Goal: Use online tool/utility: Utilize a website feature to perform a specific function

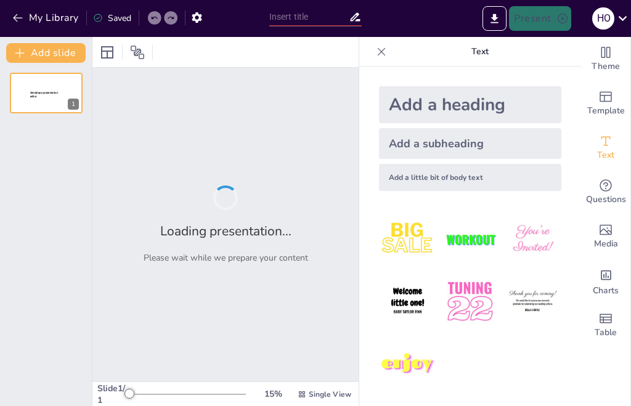
type input "5) Balanceo de Reacciones REDOX: Estrategias en Medios Ácido y Básico"
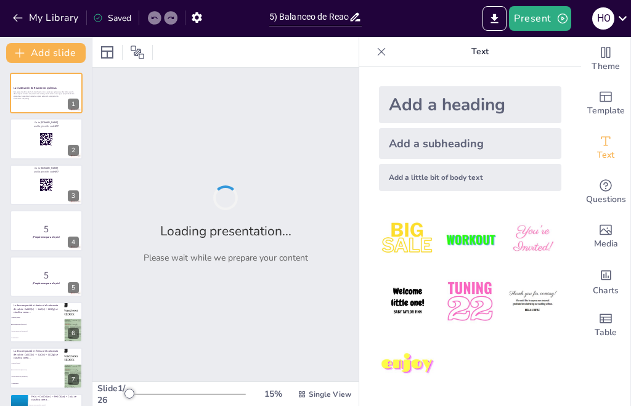
checkbox input "true"
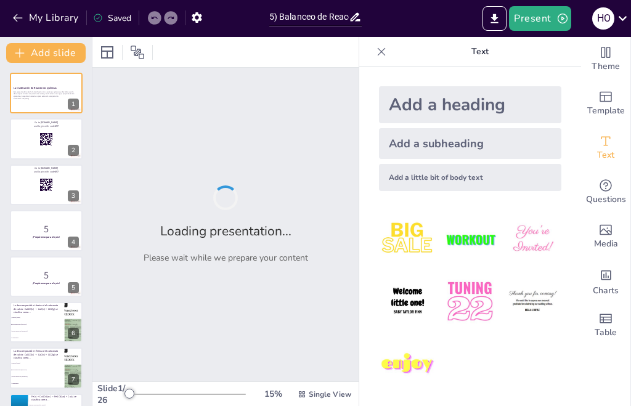
checkbox input "true"
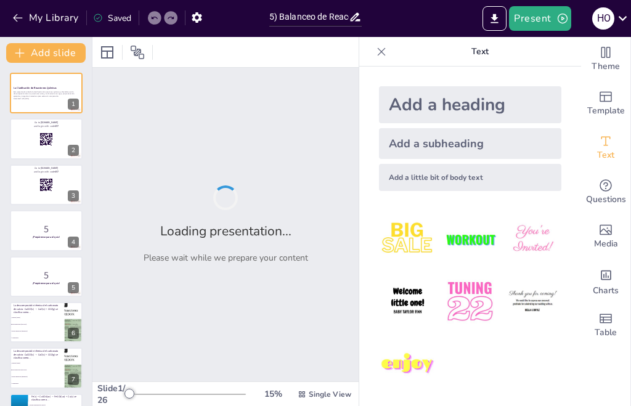
checkbox input "true"
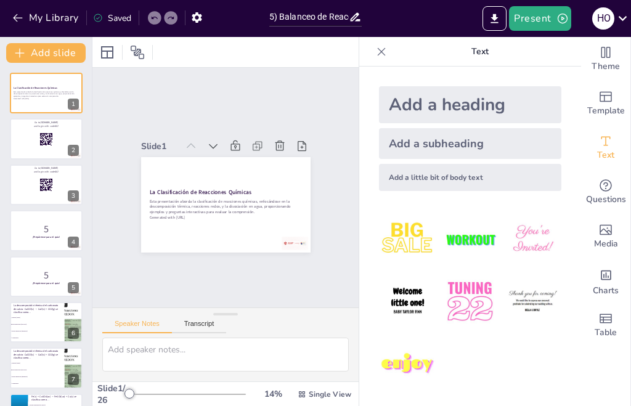
checkbox input "true"
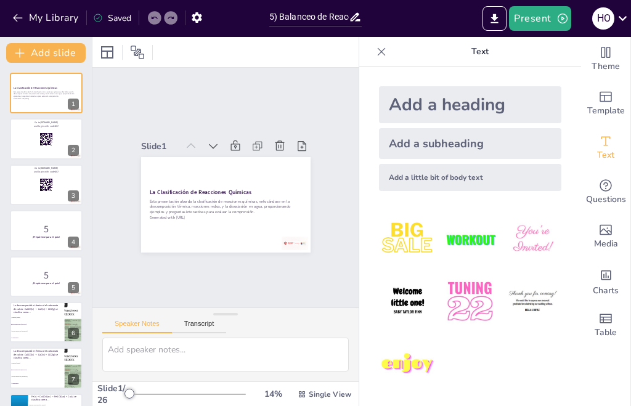
checkbox input "true"
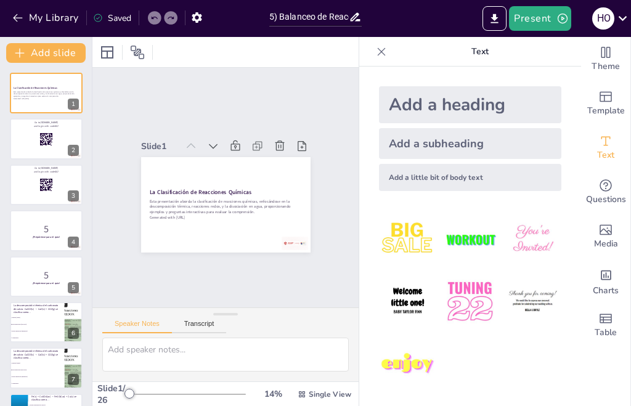
checkbox input "true"
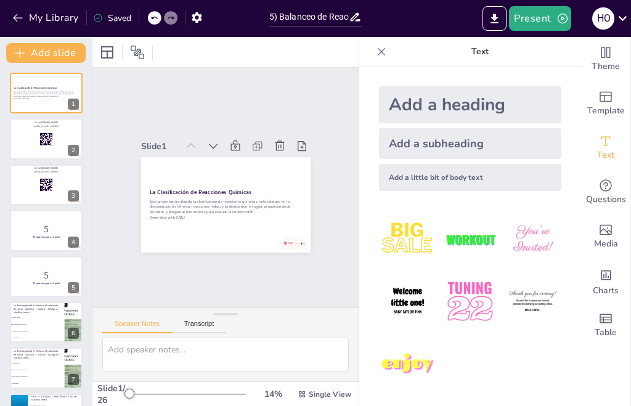
checkbox input "true"
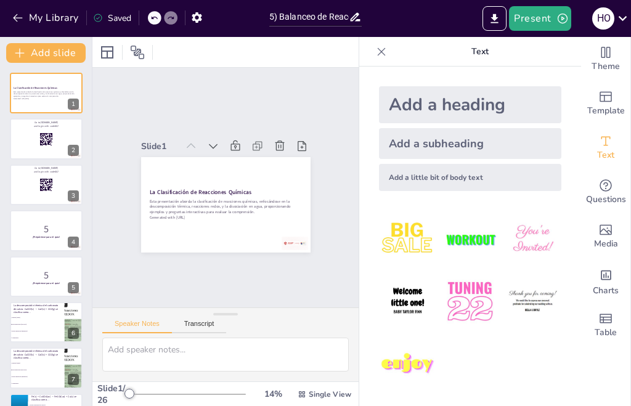
checkbox input "true"
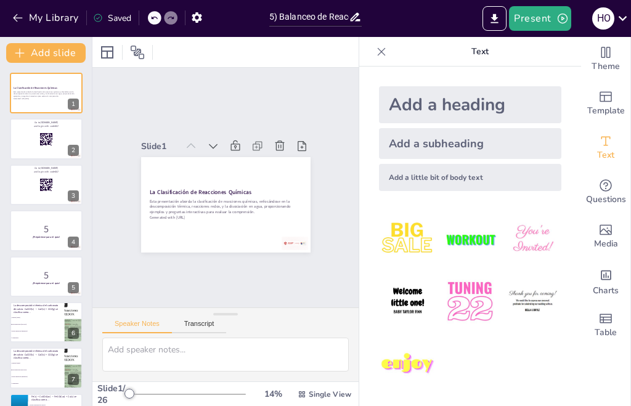
checkbox input "true"
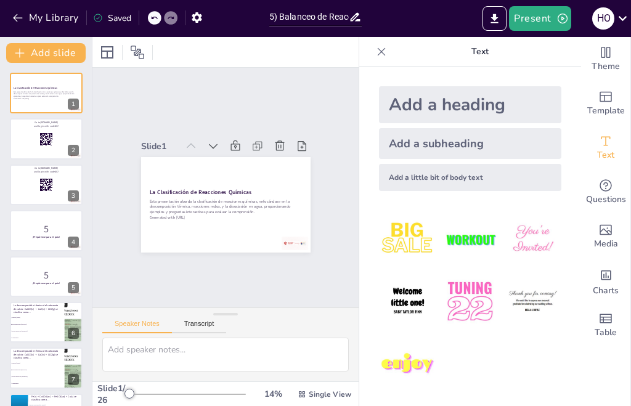
checkbox input "true"
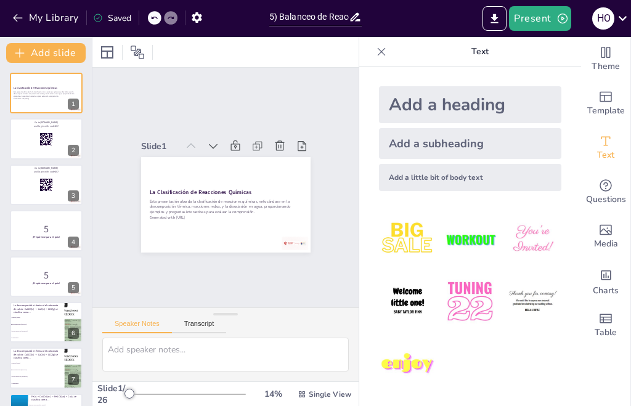
checkbox input "true"
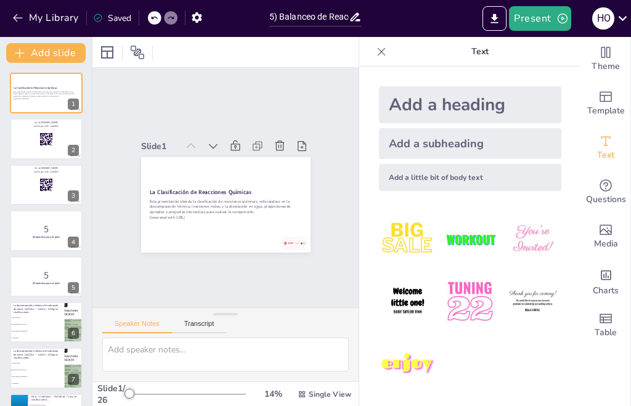
checkbox input "true"
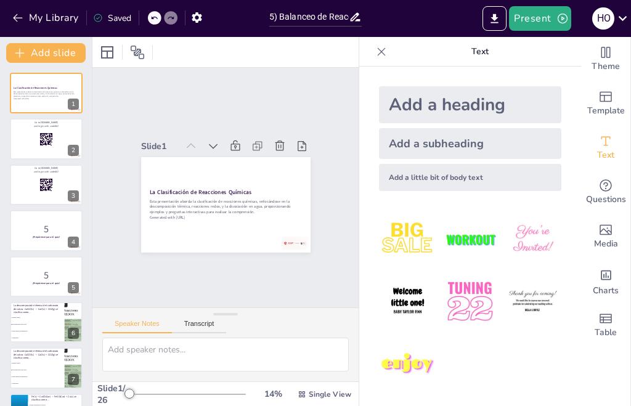
checkbox input "true"
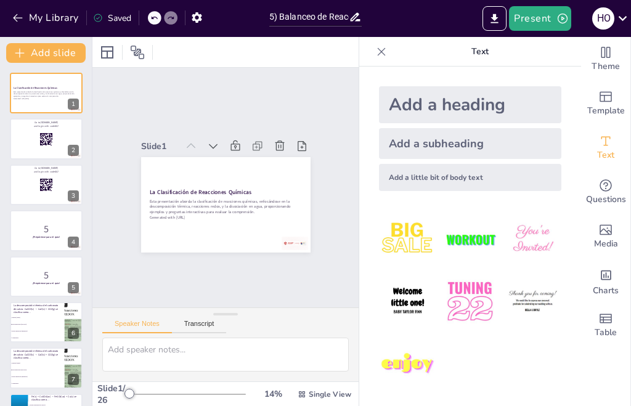
checkbox input "true"
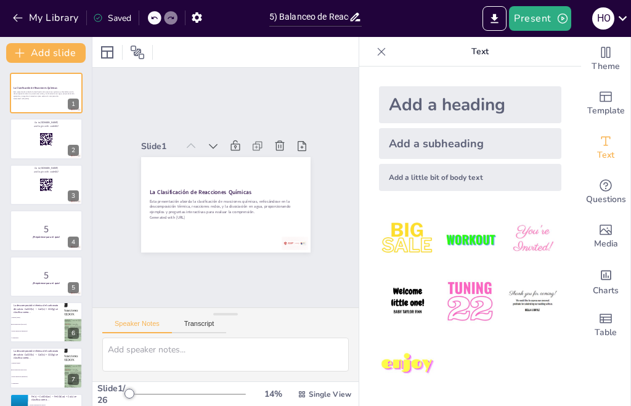
checkbox input "true"
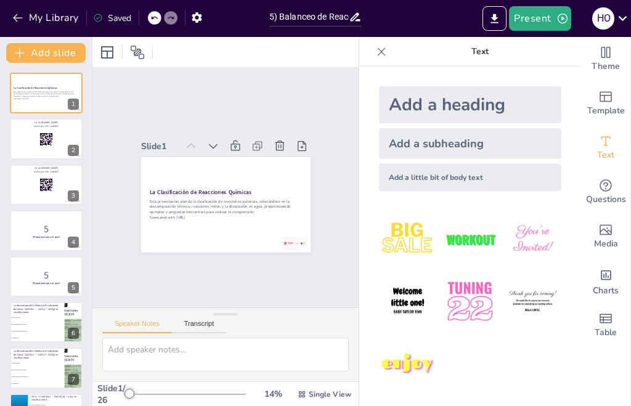
checkbox input "true"
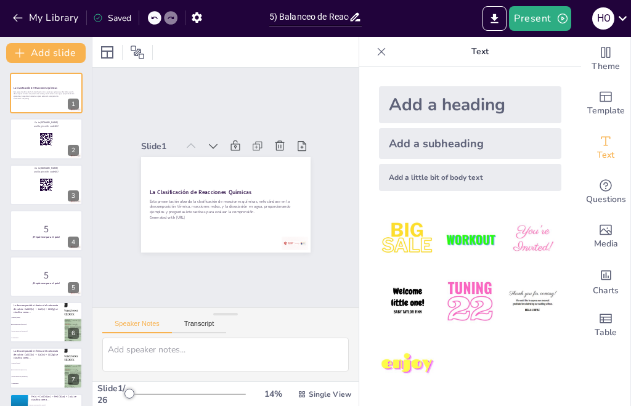
checkbox input "true"
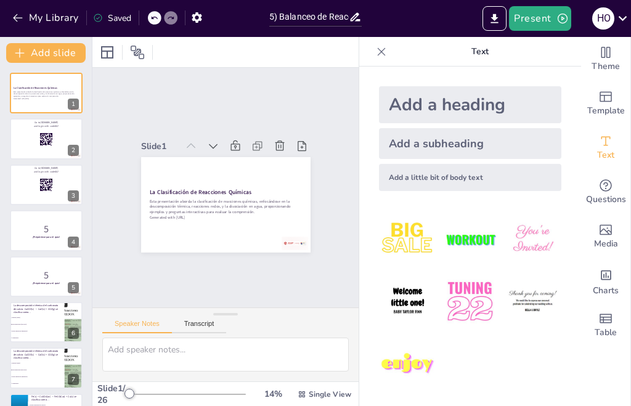
checkbox input "true"
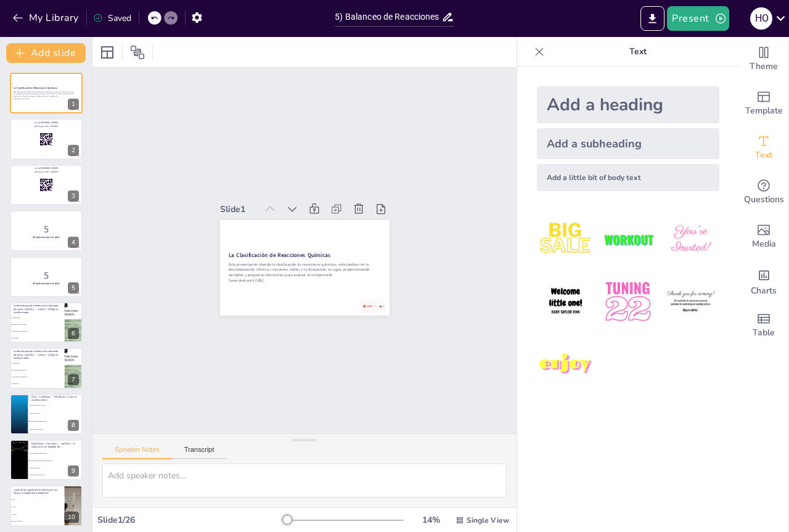
checkbox input "true"
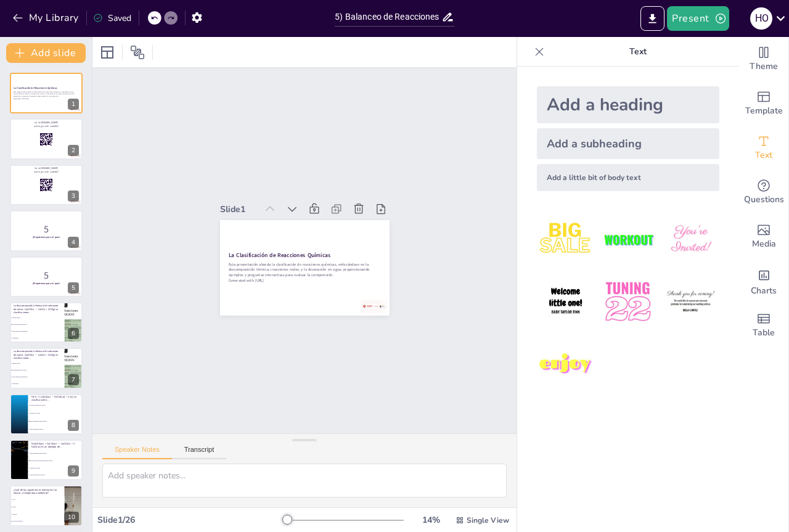
checkbox input "true"
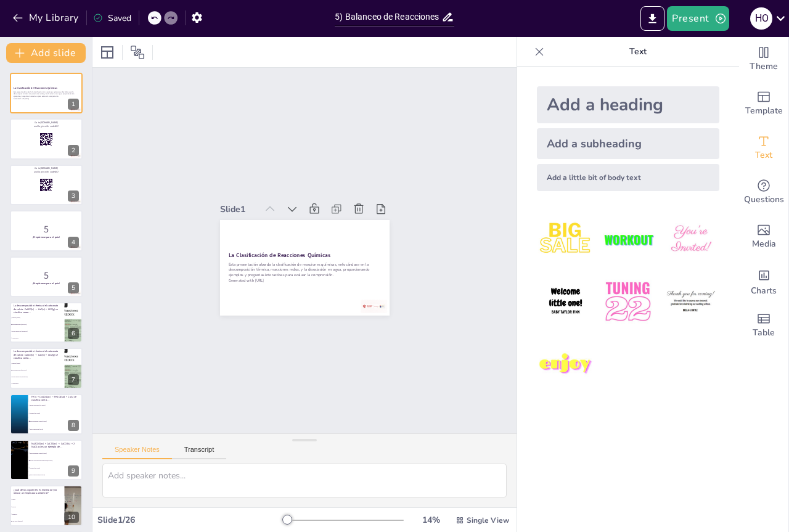
checkbox input "true"
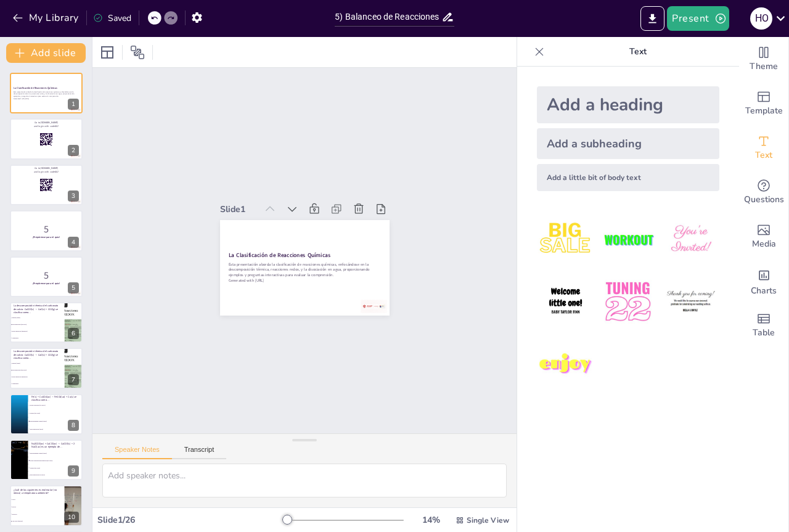
checkbox input "true"
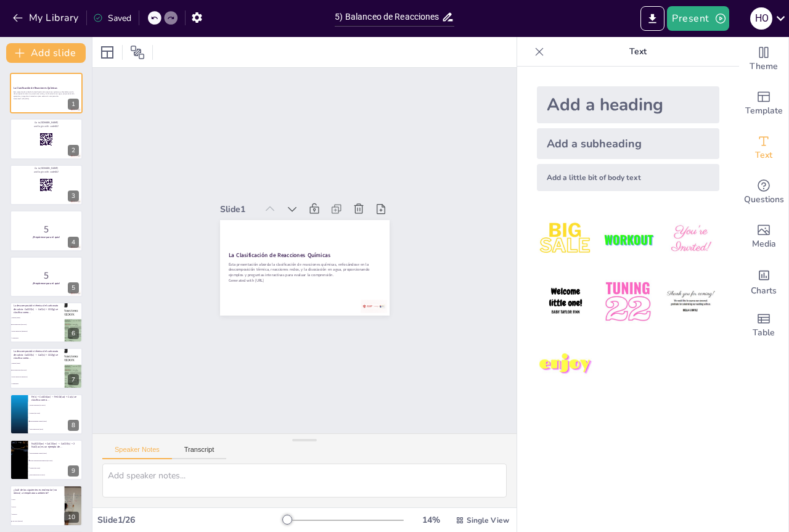
checkbox input "true"
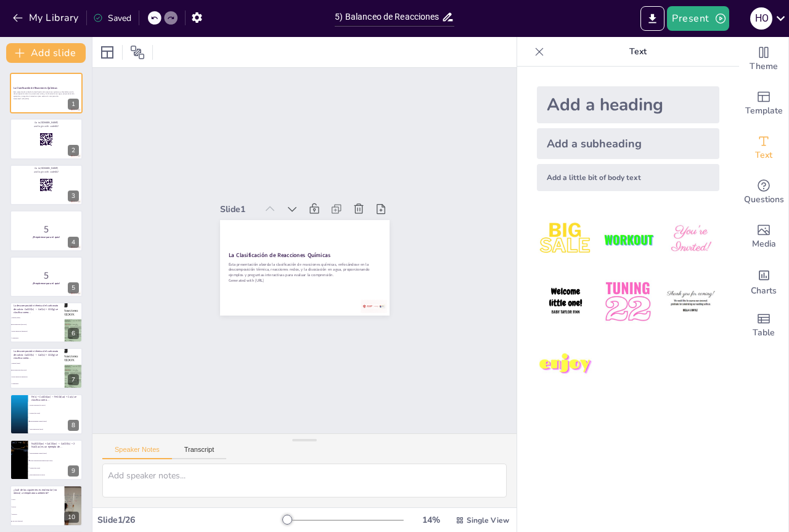
checkbox input "true"
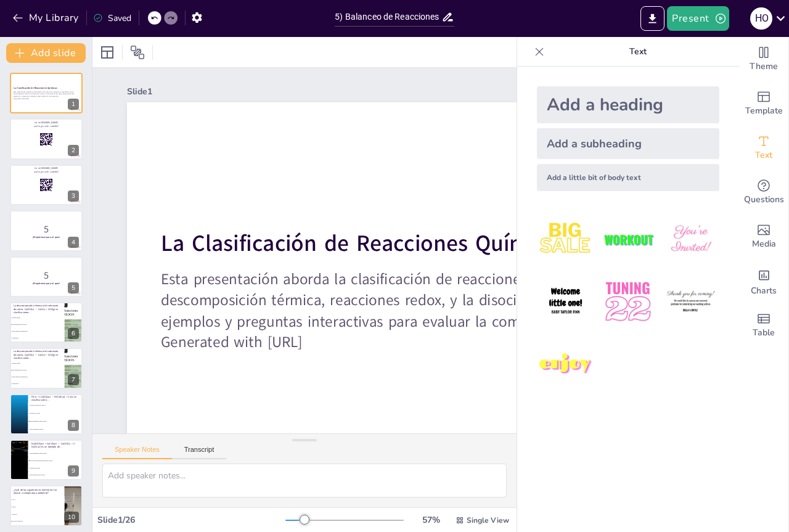
checkbox input "true"
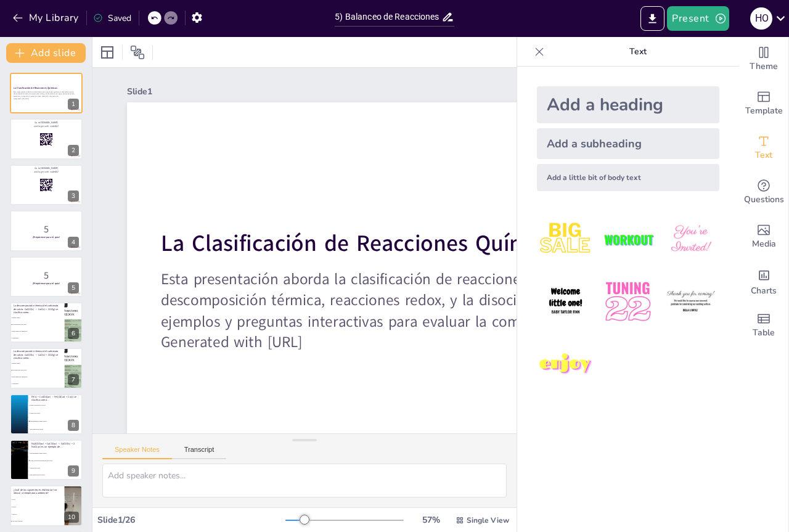
checkbox input "true"
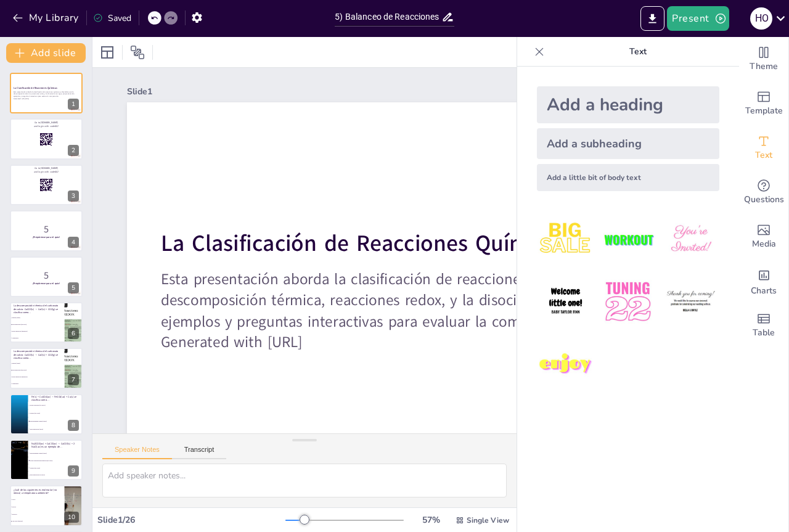
checkbox input "true"
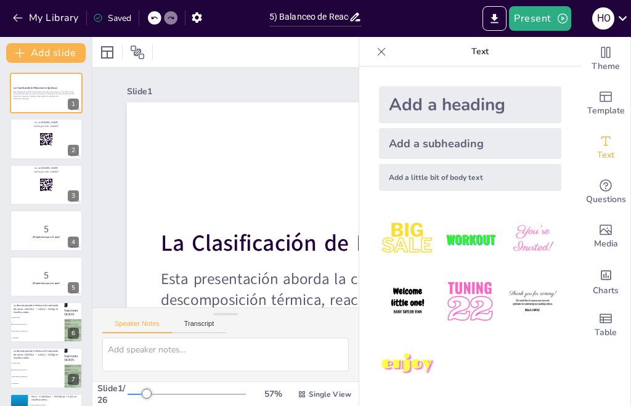
checkbox input "true"
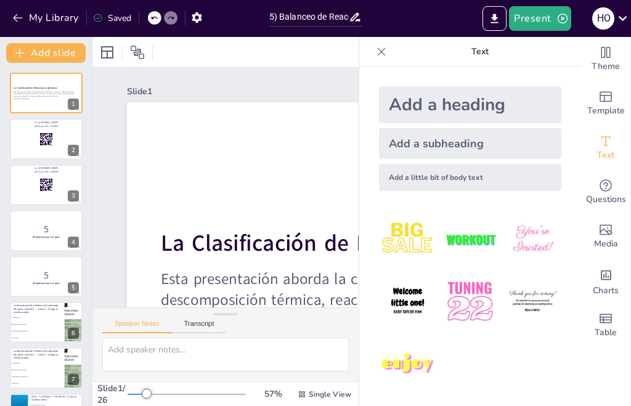
checkbox input "true"
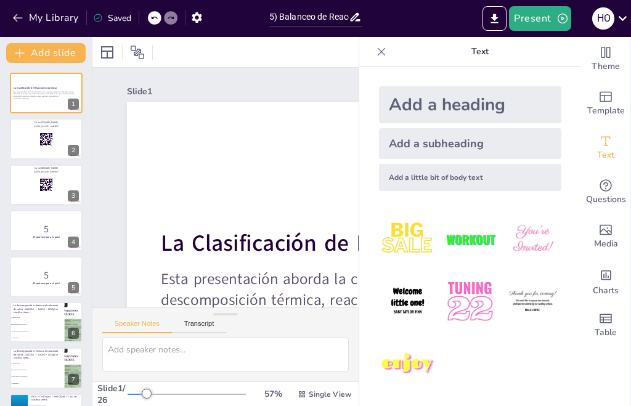
checkbox input "true"
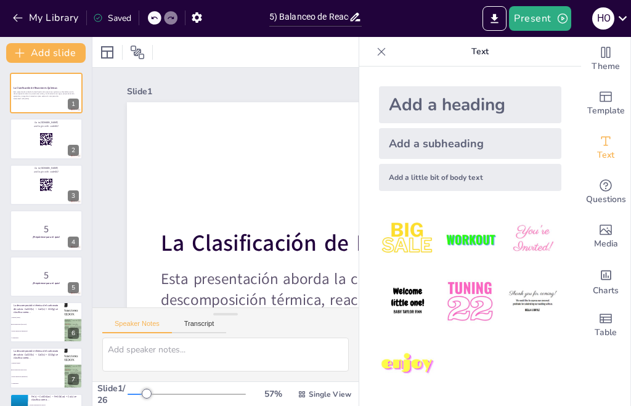
checkbox input "true"
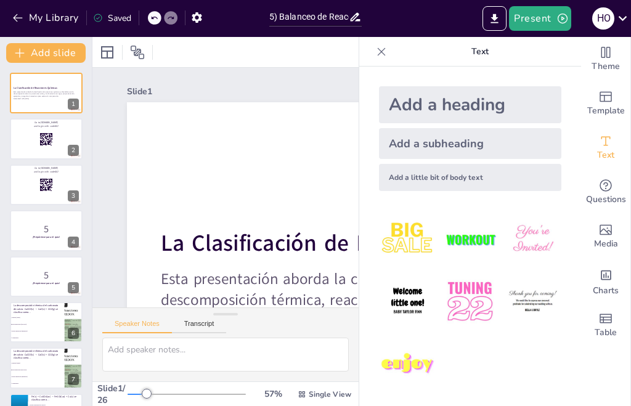
checkbox input "true"
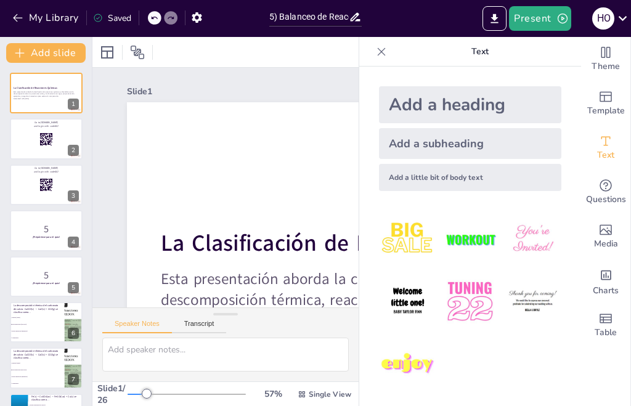
checkbox input "true"
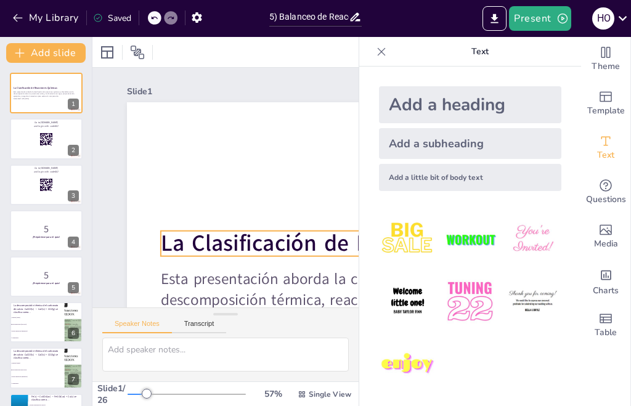
checkbox input "true"
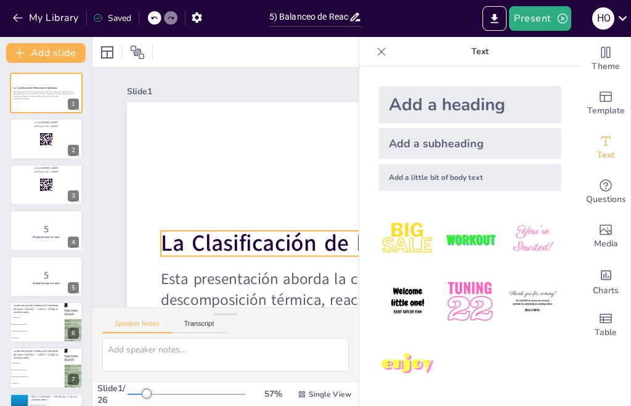
checkbox input "true"
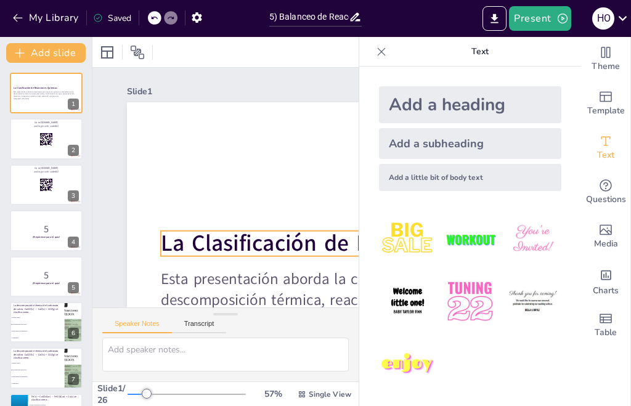
checkbox input "true"
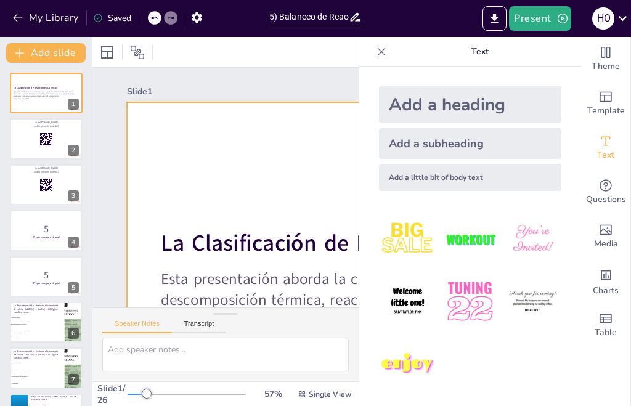
checkbox input "true"
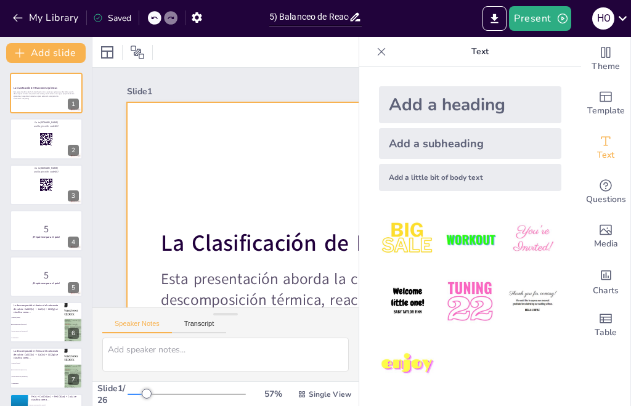
checkbox input "true"
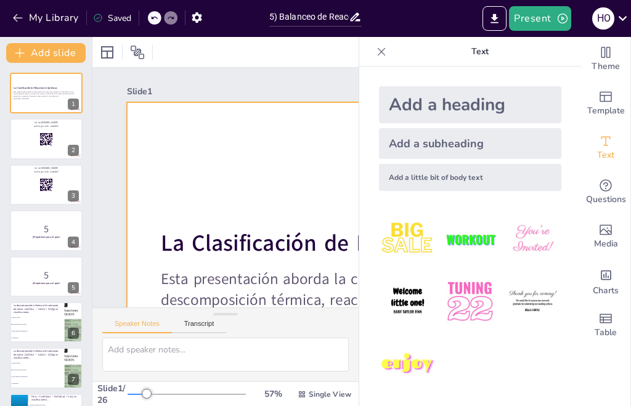
checkbox input "true"
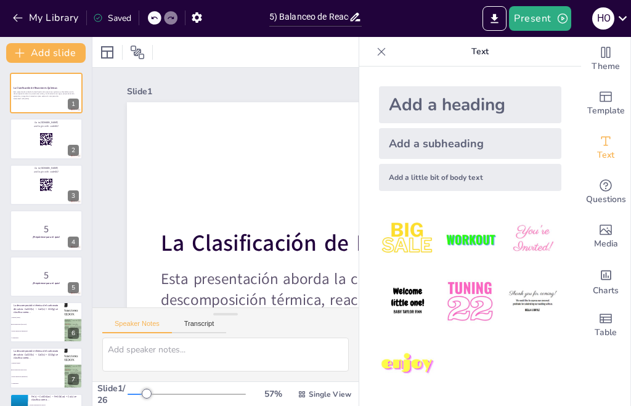
checkbox input "true"
click at [48, 316] on button at bounding box center [54, 312] width 15 height 15
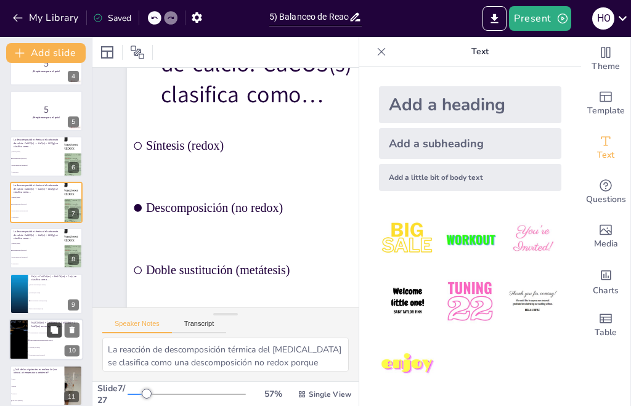
scroll to position [195, 0]
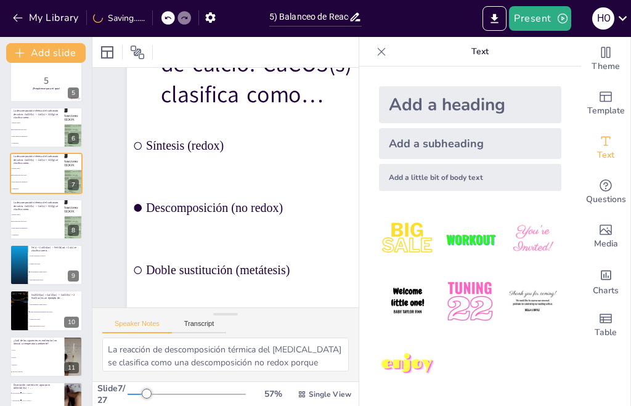
click at [375, 49] on icon at bounding box center [381, 52] width 12 height 12
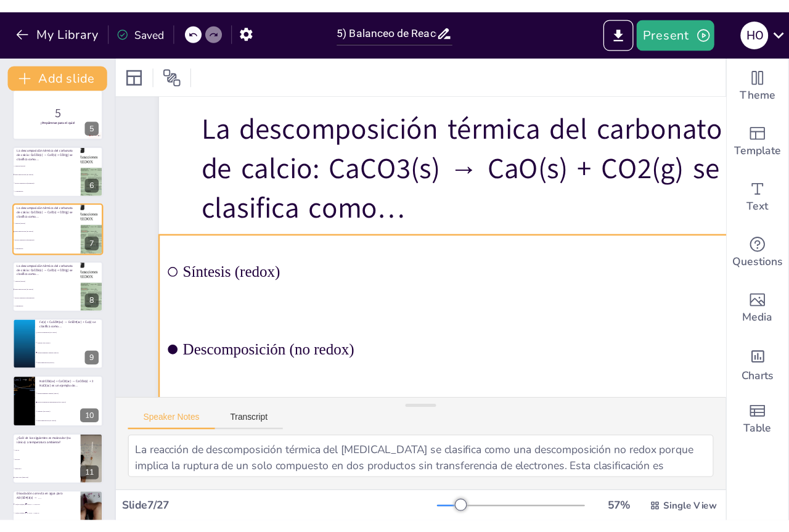
scroll to position [43, 0]
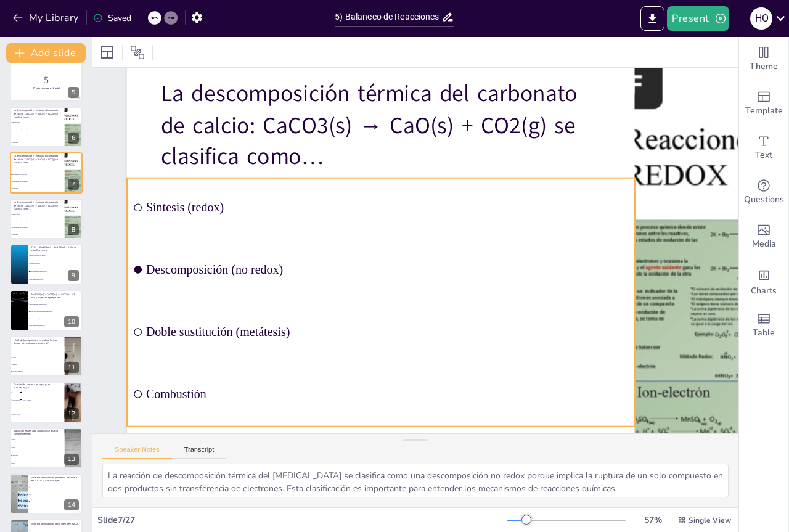
click at [367, 242] on li "Descomposición (no redox)" at bounding box center [377, 261] width 508 height 163
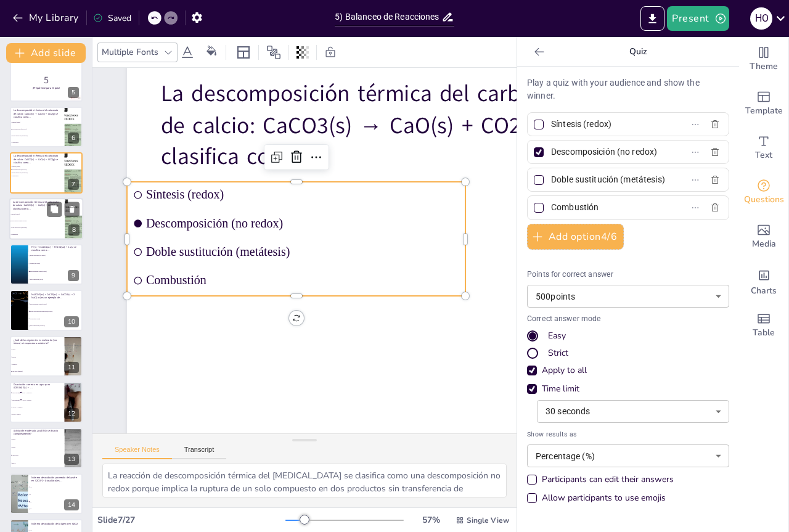
click at [37, 219] on li "Descomposición (no redox)" at bounding box center [36, 221] width 55 height 7
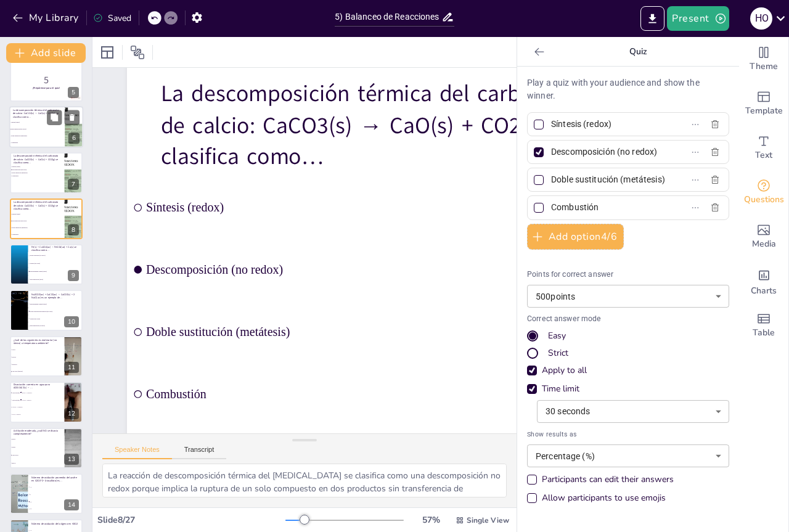
scroll to position [0, 0]
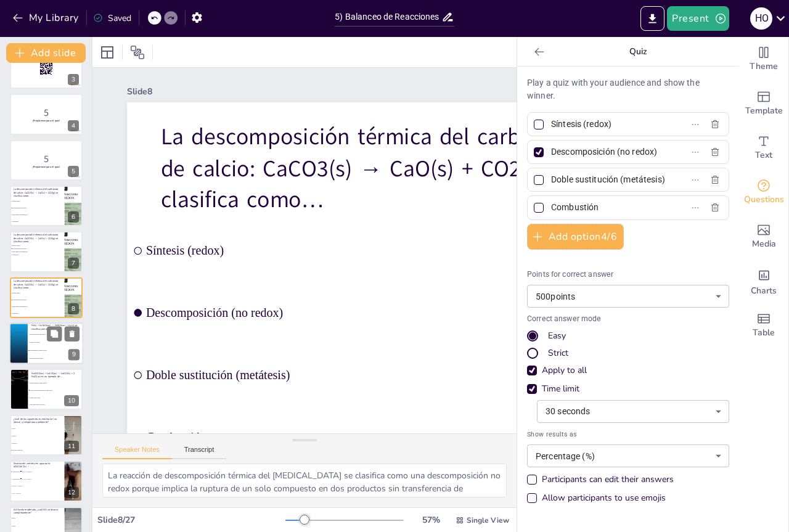
click at [28, 336] on li "Doble sustitución (no redox)" at bounding box center [55, 334] width 55 height 8
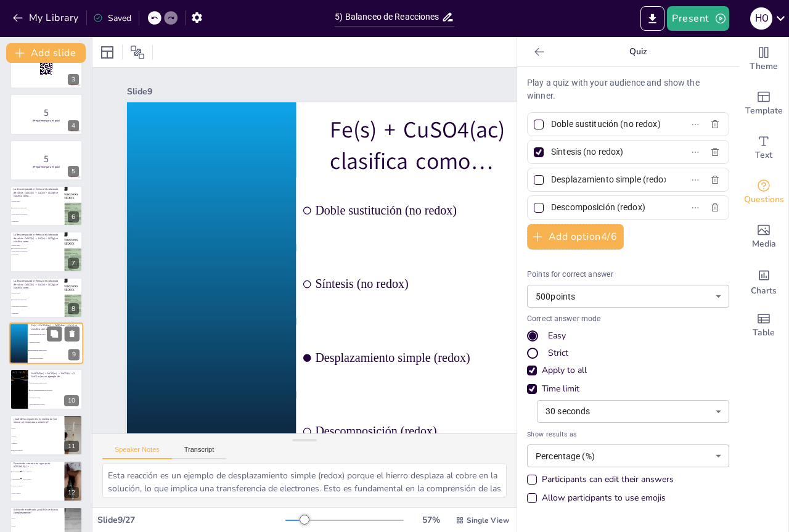
scroll to position [163, 0]
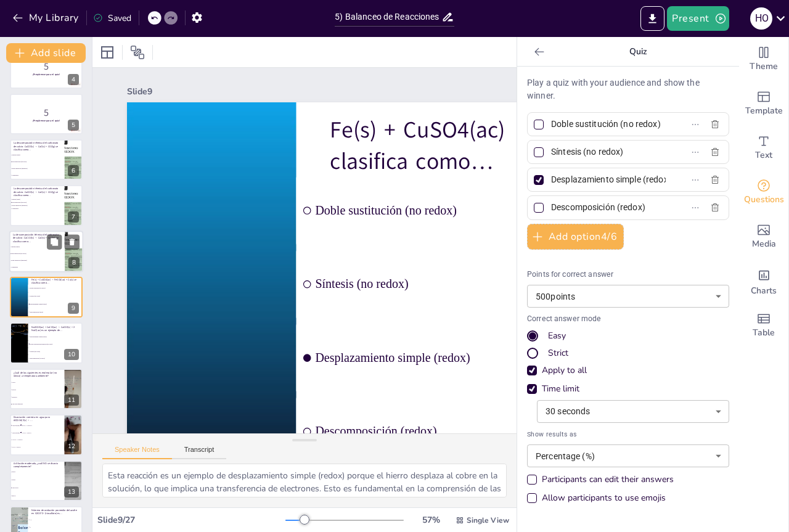
click at [41, 265] on li "Combustión" at bounding box center [36, 267] width 55 height 7
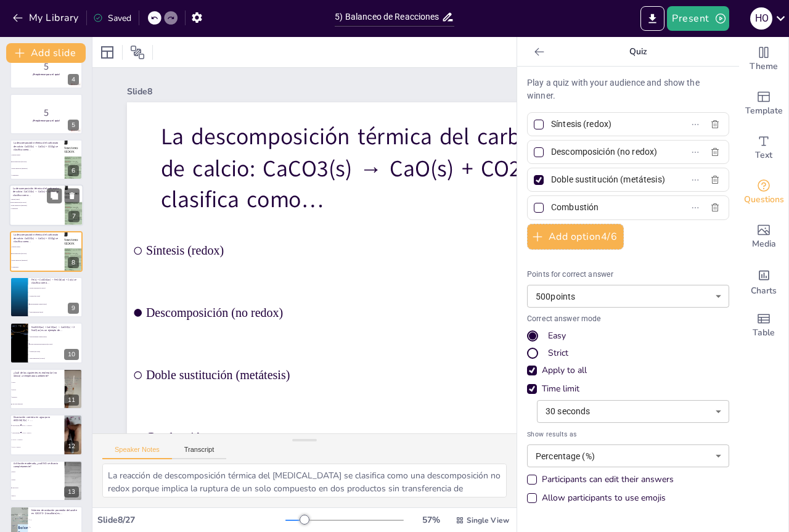
scroll to position [116, 0]
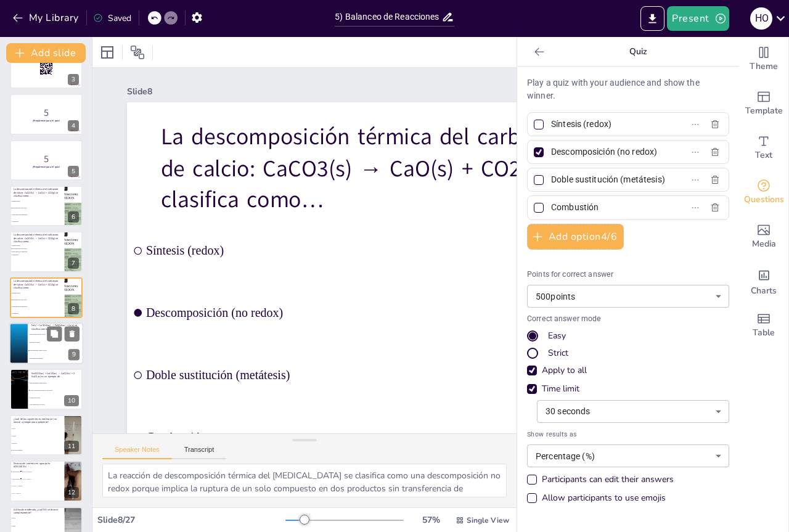
click at [38, 328] on p "Fe(s) + CuSO4(ac) → FeSO4(ac) + Cu(s) se clasifica como…" at bounding box center [55, 327] width 48 height 7
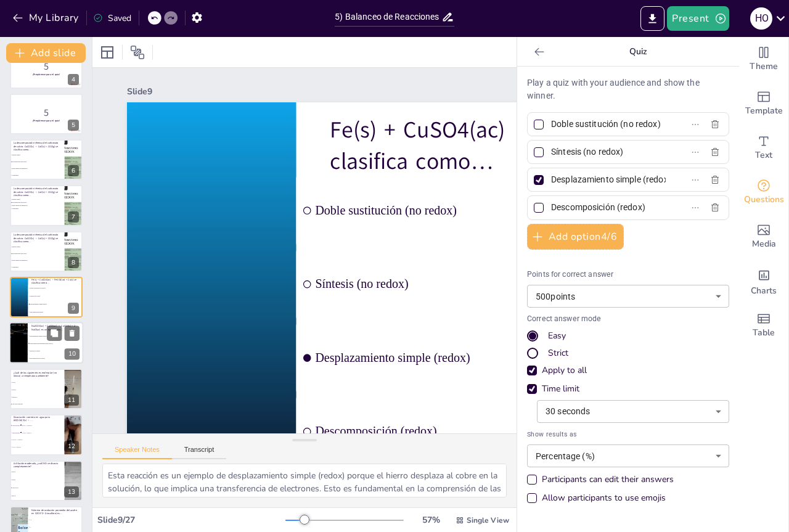
click at [35, 350] on span "Síntesis (no redox)" at bounding box center [56, 351] width 53 height 2
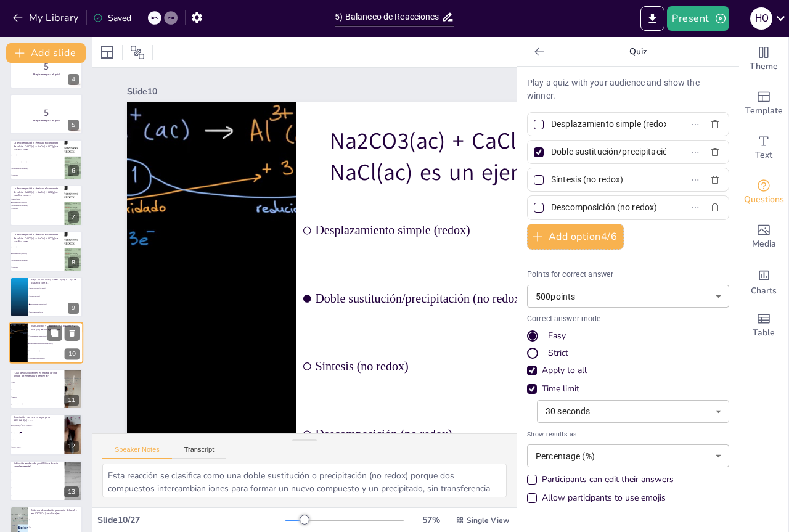
scroll to position [208, 0]
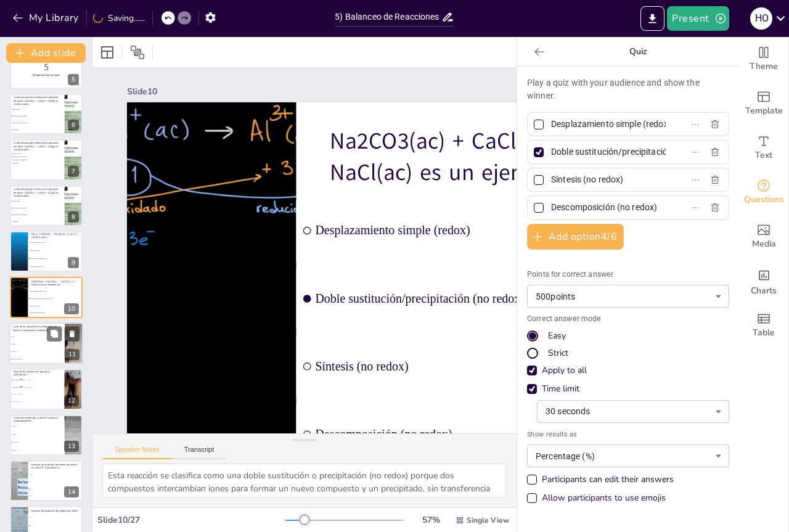
click at [33, 359] on span "C6H12O6 (glucosa)" at bounding box center [37, 359] width 53 height 2
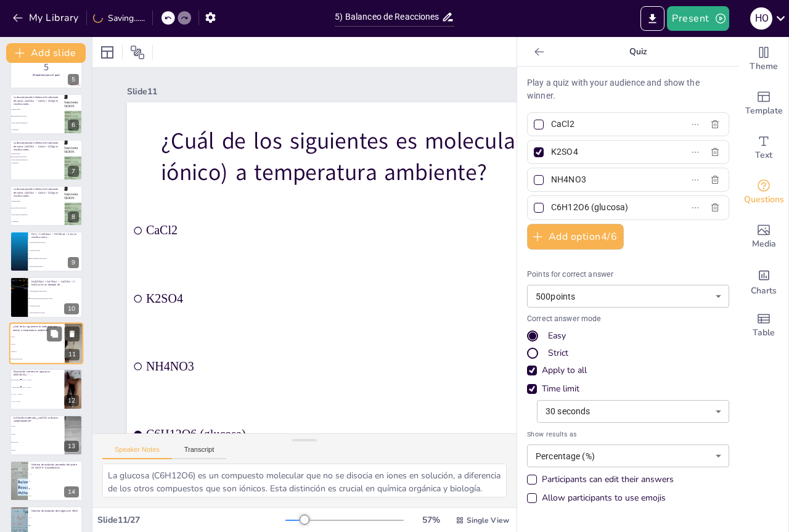
scroll to position [254, 0]
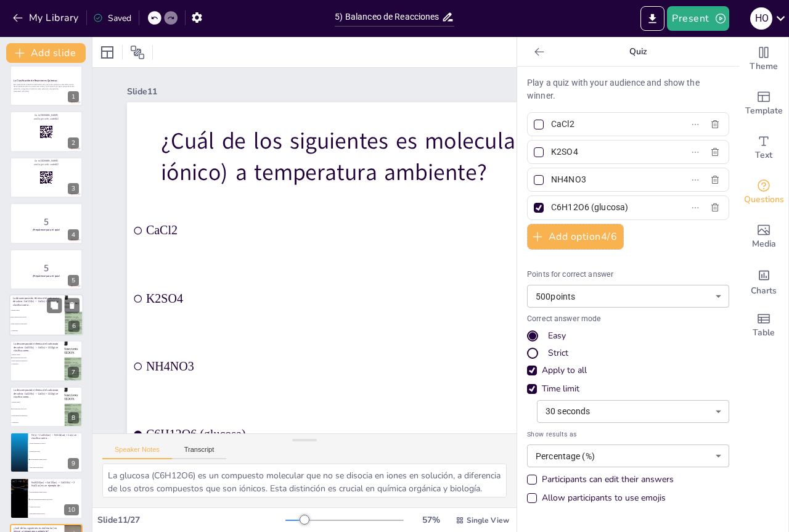
click at [33, 329] on li "Combustión" at bounding box center [36, 330] width 55 height 7
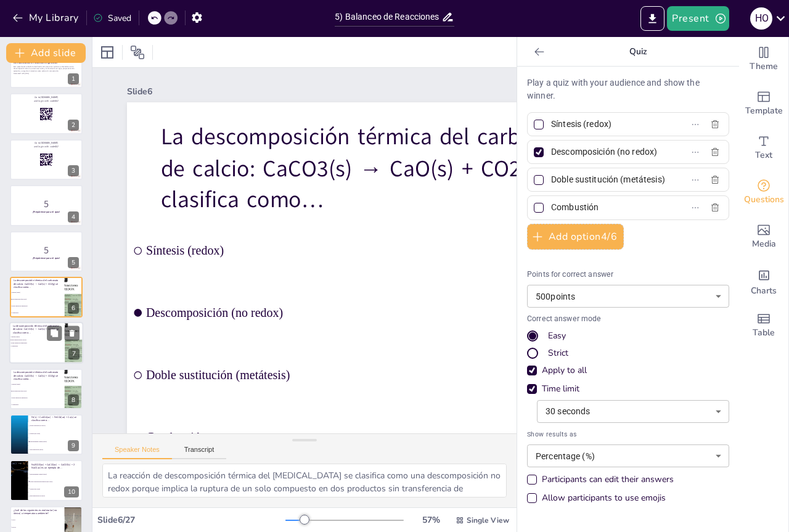
click at [33, 340] on span "Descomposición (no redox)" at bounding box center [28, 341] width 35 height 2
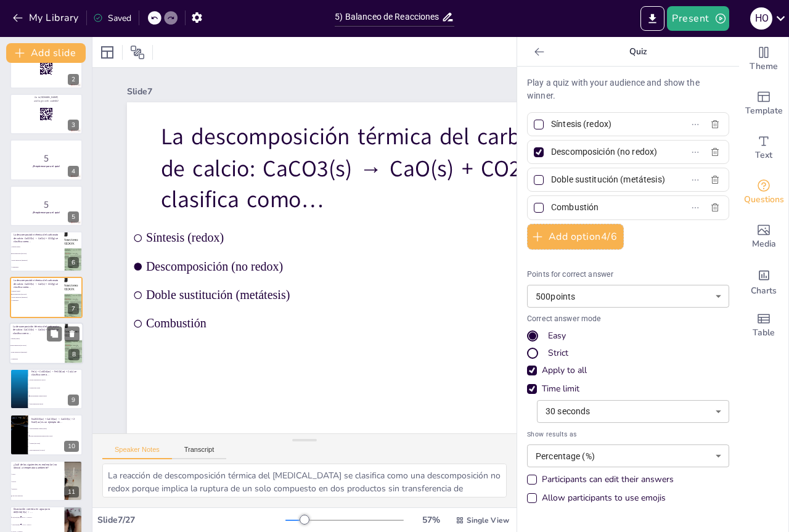
click at [33, 343] on li "Descomposición (no redox)" at bounding box center [36, 345] width 55 height 7
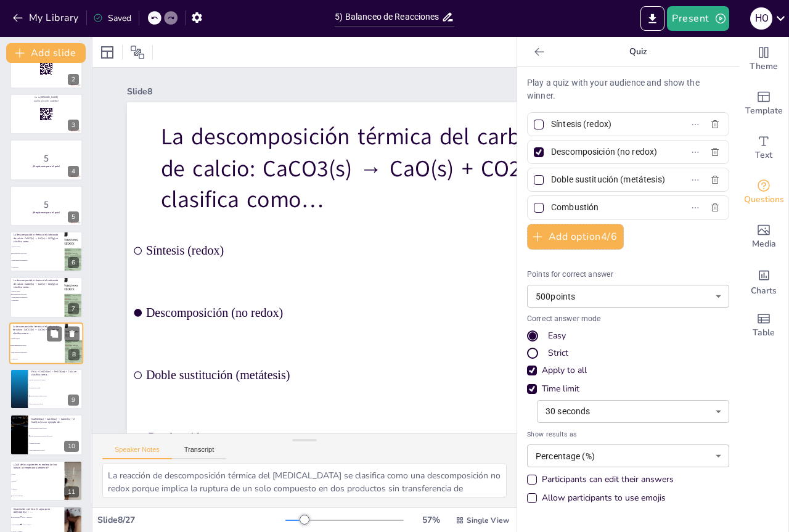
scroll to position [116, 0]
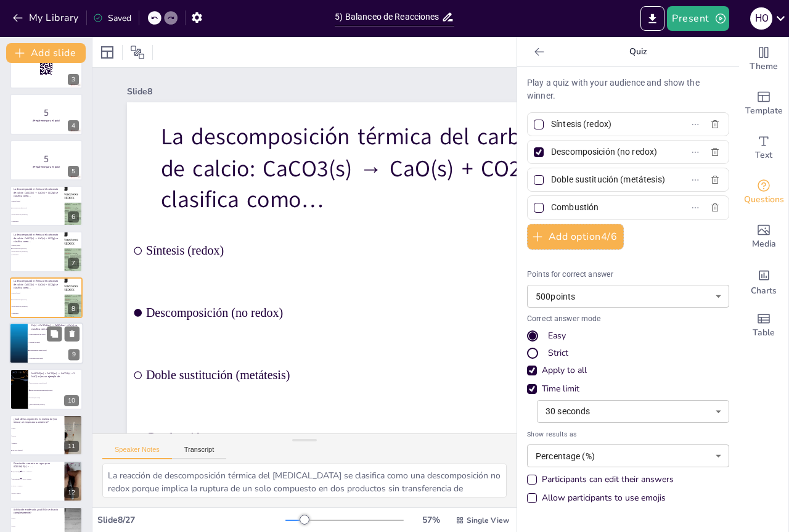
click at [33, 343] on li "Síntesis (no redox)" at bounding box center [55, 342] width 55 height 8
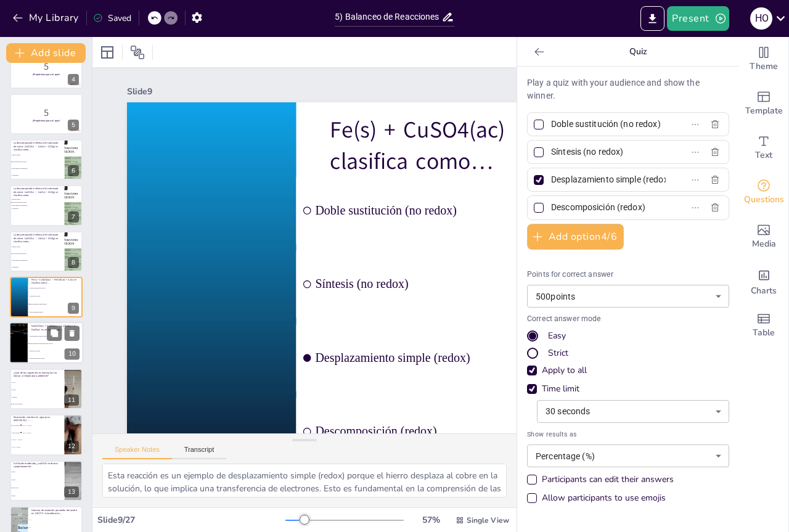
click at [36, 335] on span "Desplazamiento simple (redox)" at bounding box center [56, 336] width 53 height 2
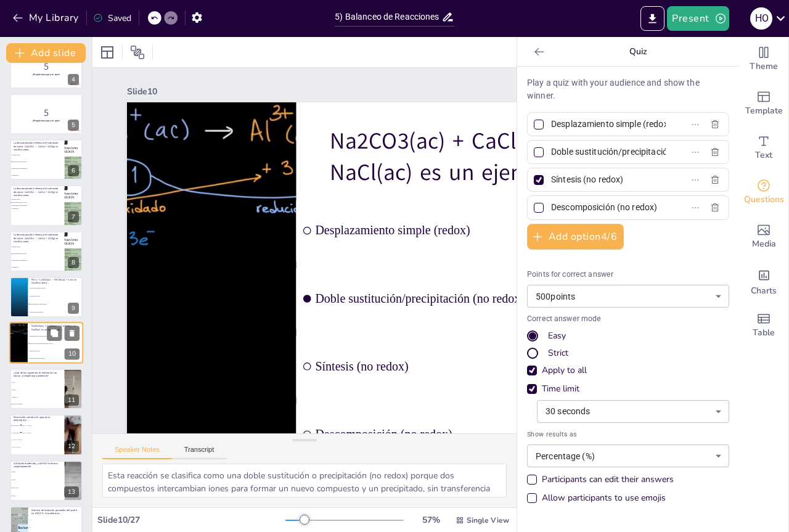
scroll to position [208, 0]
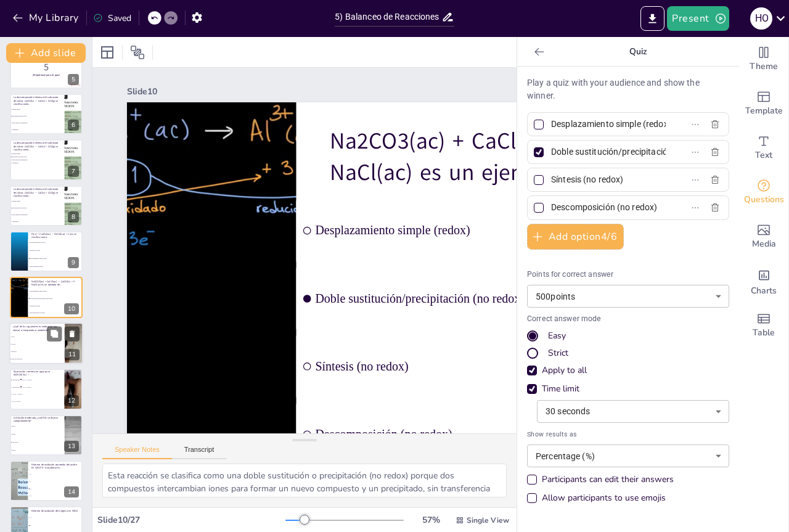
click at [35, 348] on li "NH4NO3" at bounding box center [36, 351] width 55 height 7
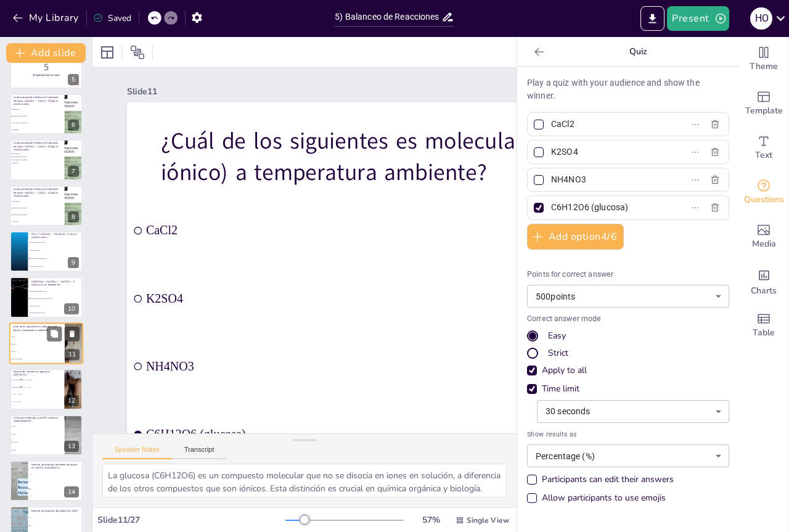
scroll to position [254, 0]
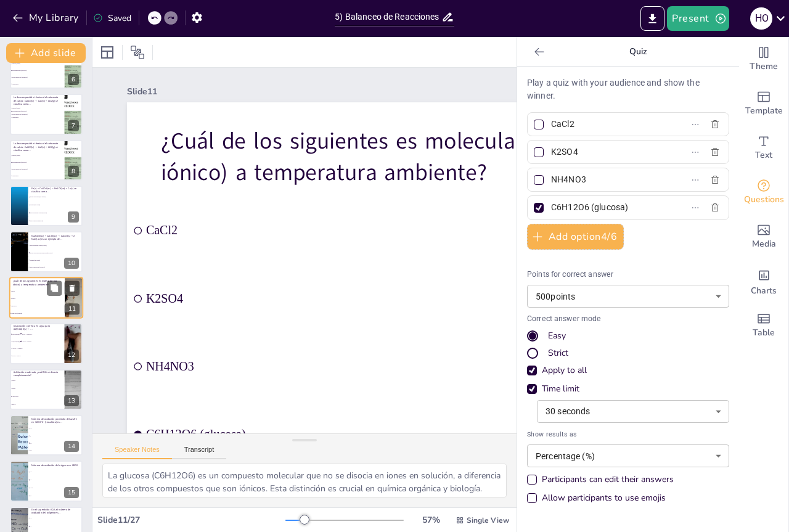
click at [35, 348] on span "2 Al^2+ + 3 SO4^2−" at bounding box center [36, 348] width 49 height 1
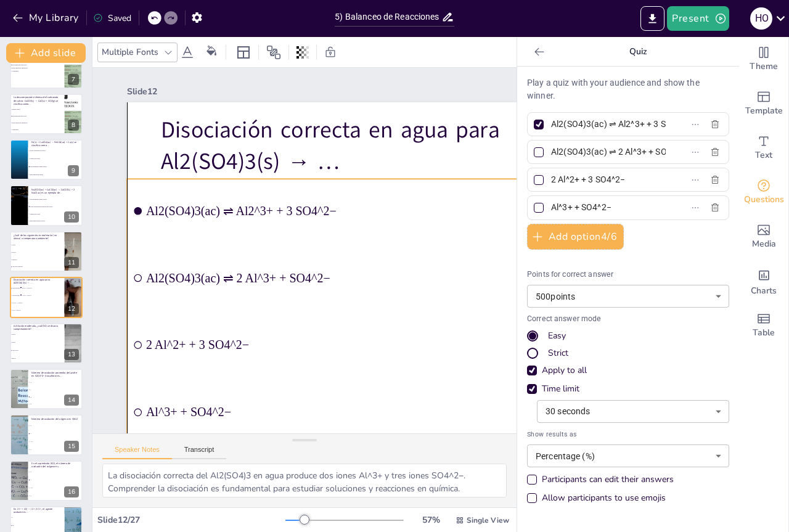
click at [227, 206] on ul "Al2(SO4)3(ac) ⇌ Al2^3+ + 3 SO4^2− Al2(SO4)3(ac) ⇌ 2 Al^3+ + SO4^2− 2 Al^2+ + 3 …" at bounding box center [361, 319] width 508 height 317
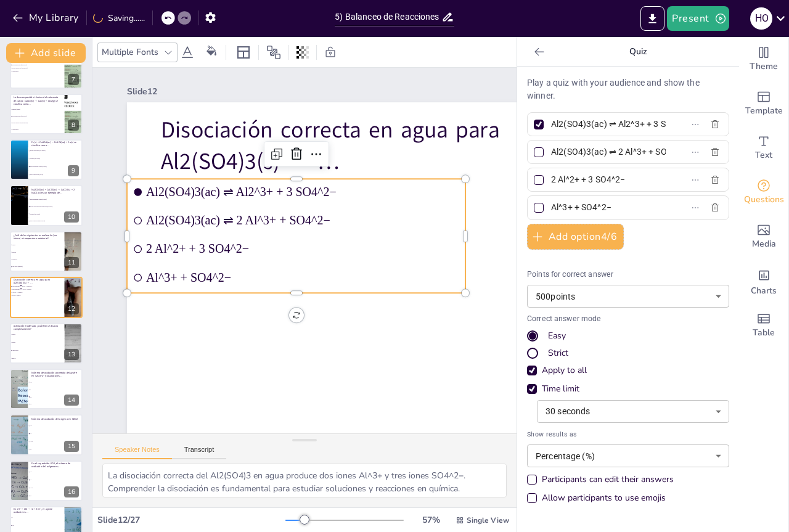
click at [229, 195] on span "Al2(SO4)3(ac) ⇌ Al2^3+ + 3 SO4^2−" at bounding box center [309, 191] width 314 height 47
click at [603, 128] on input "Al2(SO4)3(ac) ⇌ Al2^3+ + 3 SO4^2−" at bounding box center [608, 124] width 115 height 18
click at [173, 245] on span "2 Al^2+ + 3 SO4^2−" at bounding box center [304, 248] width 292 height 141
click at [534, 178] on div at bounding box center [539, 180] width 10 height 10
click at [551, 178] on input "2 Al^2+ + 3 SO4^2−" at bounding box center [608, 180] width 115 height 18
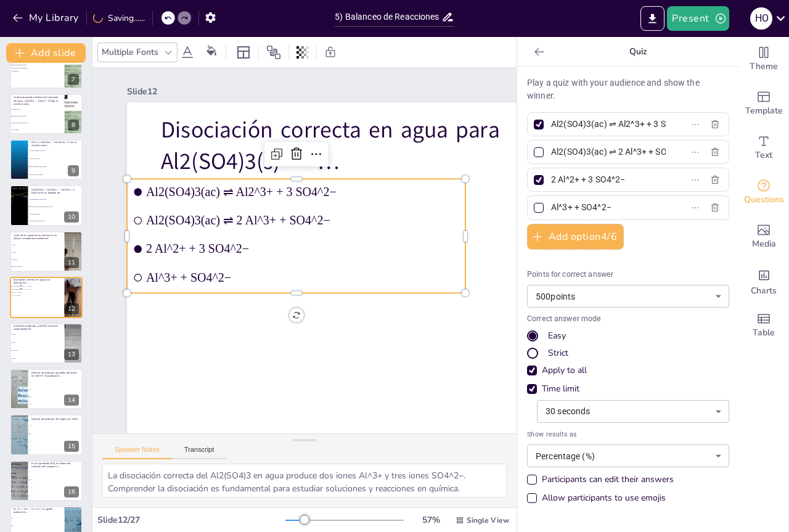
click at [534, 128] on div at bounding box center [539, 125] width 10 height 10
click at [551, 128] on input "Al2(SO4)3(ac) ⇌ Al2^3+ + 3 SO4^2−" at bounding box center [608, 124] width 115 height 18
click at [565, 180] on input "2 Al^2+ + 3 SO4^2−" at bounding box center [608, 180] width 115 height 18
click at [415, 321] on div at bounding box center [460, 308] width 713 height 449
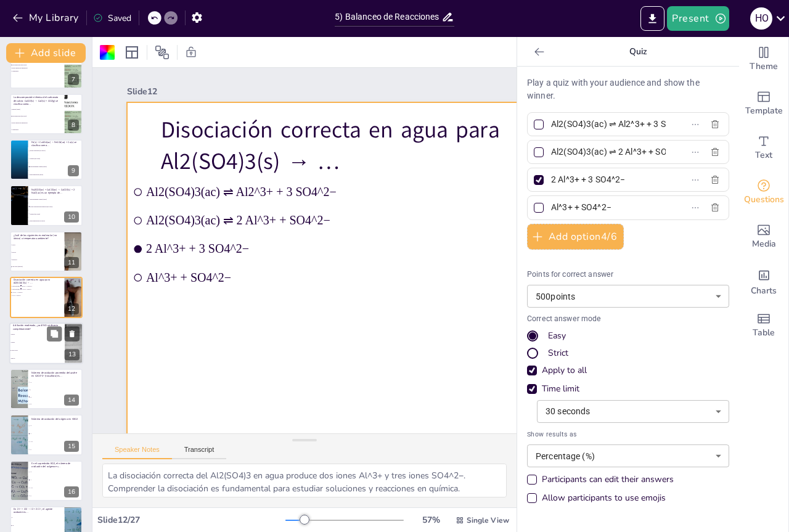
click at [32, 346] on li "NaOH" at bounding box center [36, 342] width 55 height 8
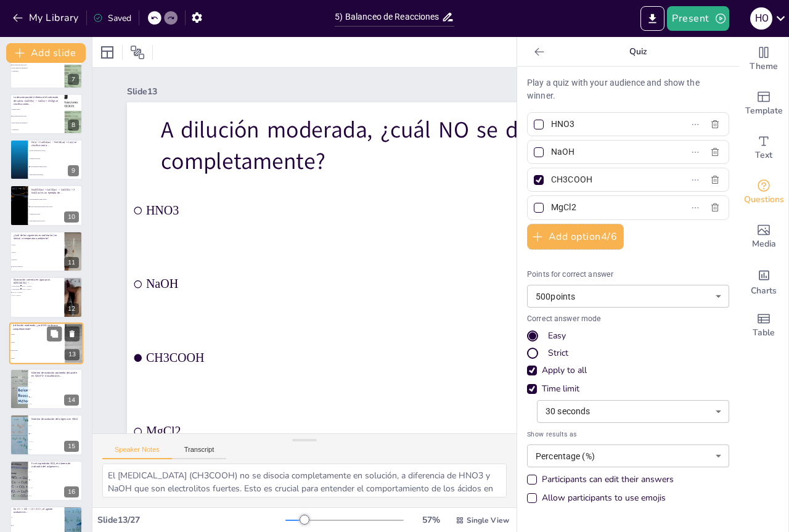
scroll to position [346, 0]
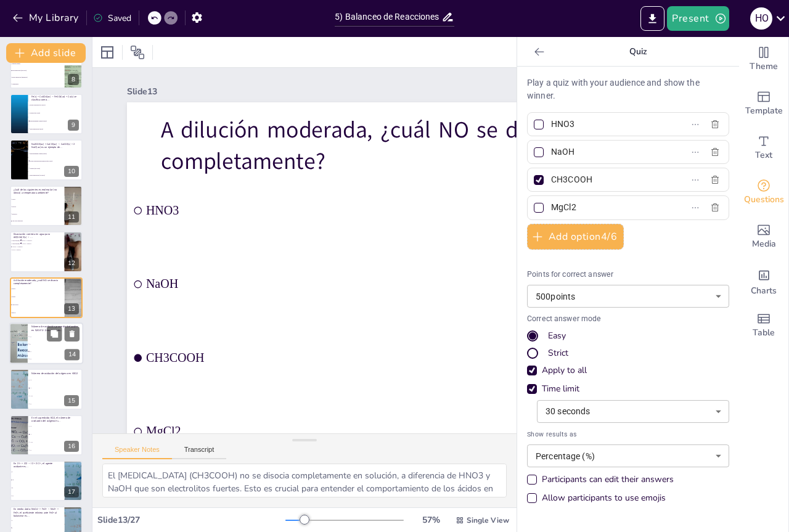
click at [35, 354] on li "+2" at bounding box center [55, 351] width 55 height 7
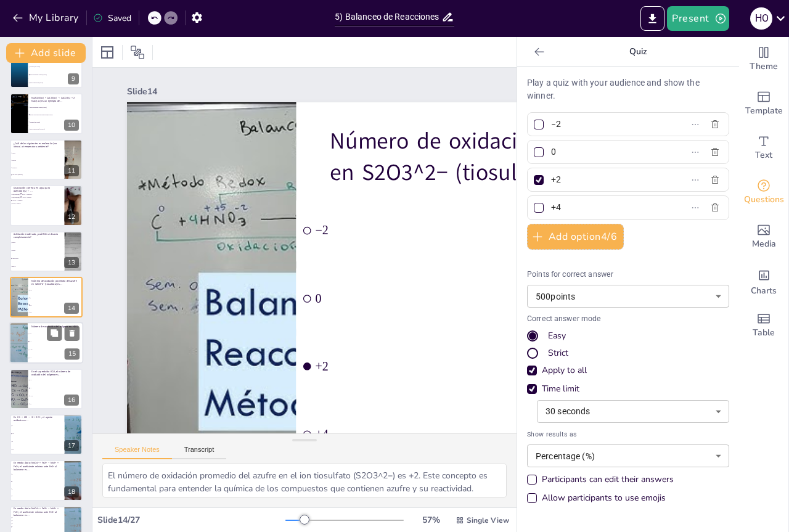
click at [31, 353] on li "−1/2" at bounding box center [55, 350] width 55 height 8
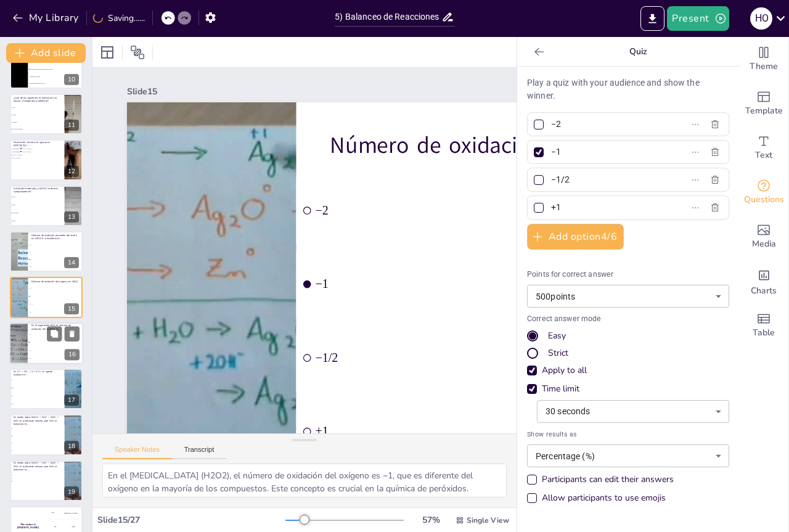
click at [31, 354] on li "−1/2" at bounding box center [55, 350] width 55 height 8
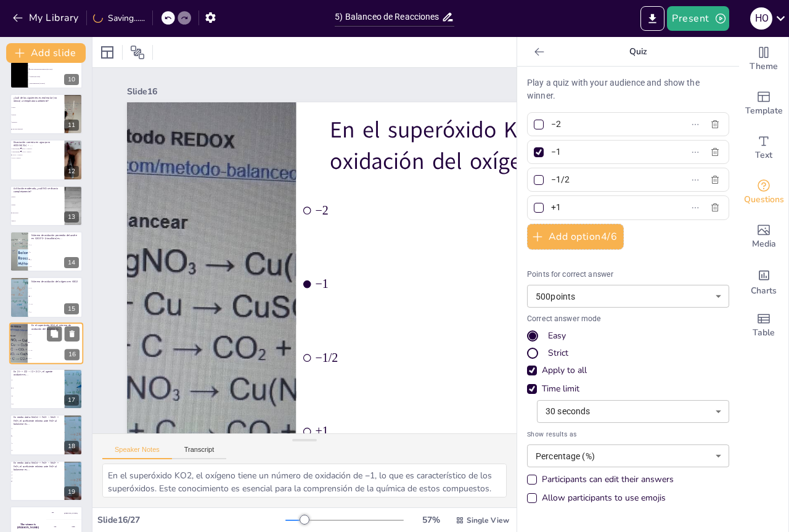
scroll to position [483, 0]
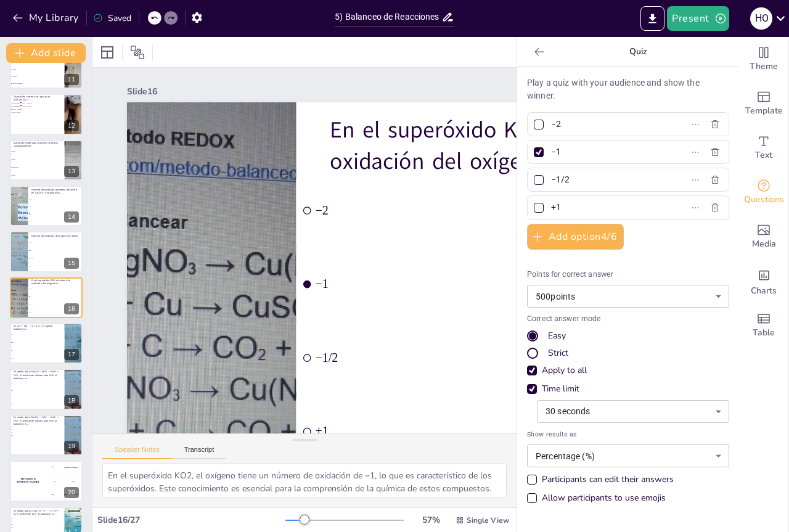
click at [536, 152] on div at bounding box center [539, 152] width 6 height 6
click at [551, 152] on input "−1" at bounding box center [608, 152] width 115 height 18
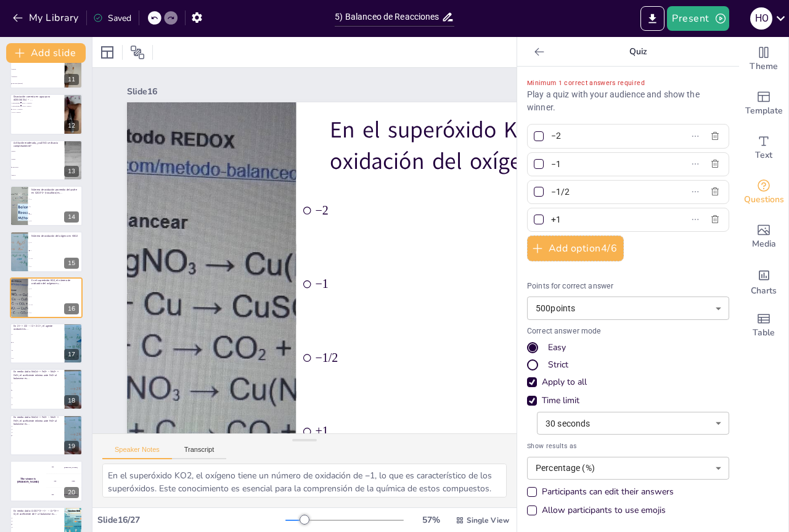
click at [534, 192] on div at bounding box center [539, 192] width 10 height 10
click at [551, 192] on input "−1/2" at bounding box center [608, 192] width 115 height 18
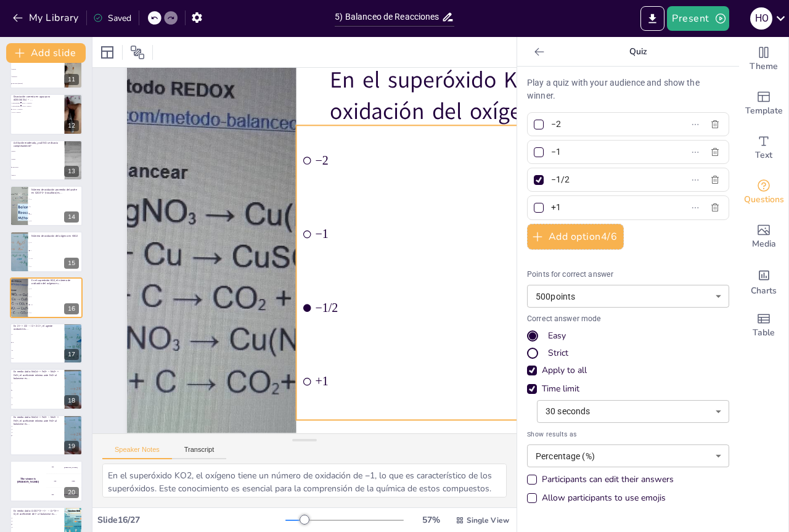
scroll to position [0, 0]
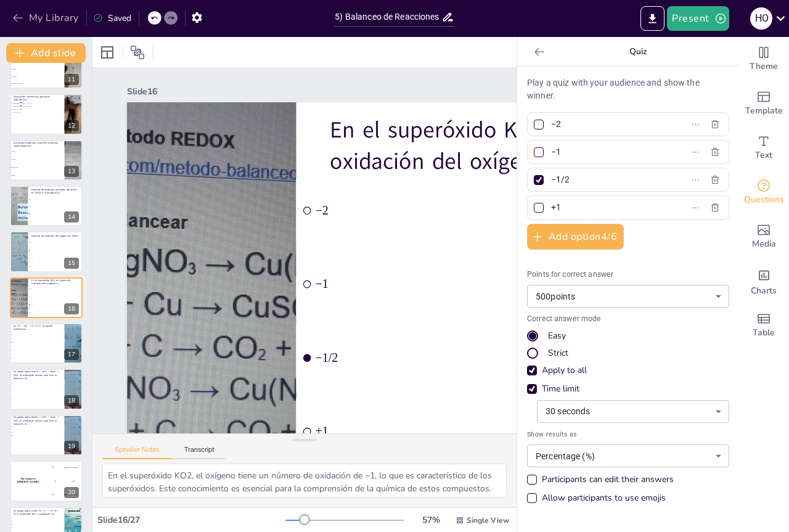
click at [65, 25] on button "My Library" at bounding box center [46, 18] width 75 height 20
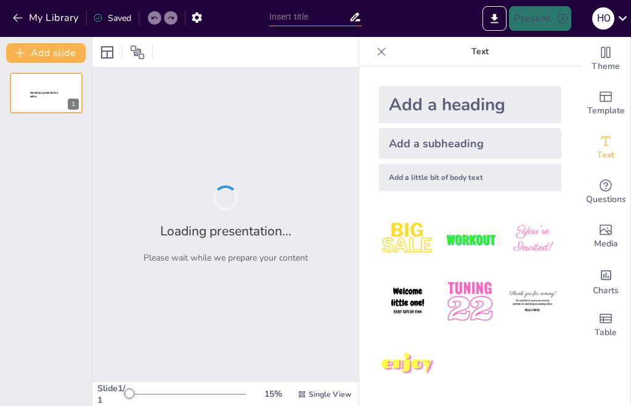
type input "5) Balanceo de Reacciones REDOX: Estrategias en Medios Ácido y Básico"
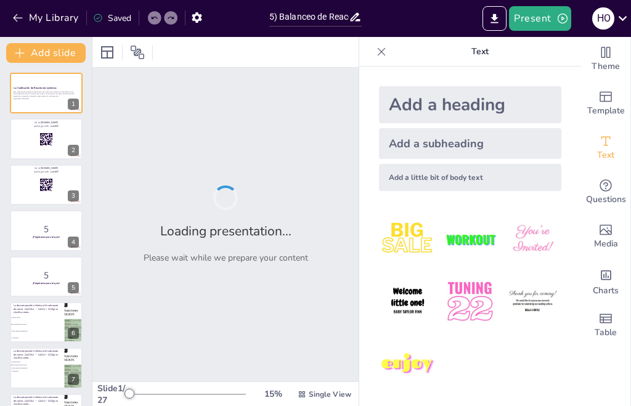
checkbox input "true"
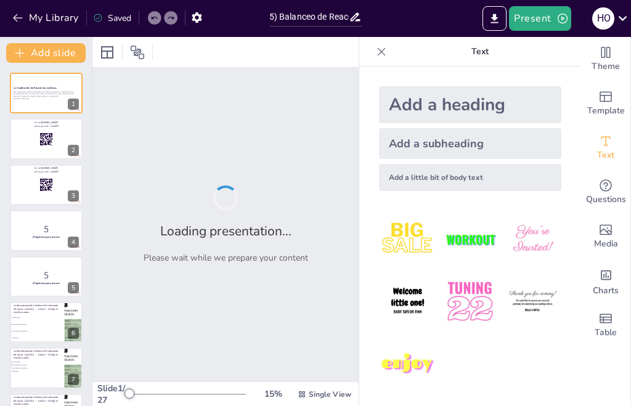
checkbox input "true"
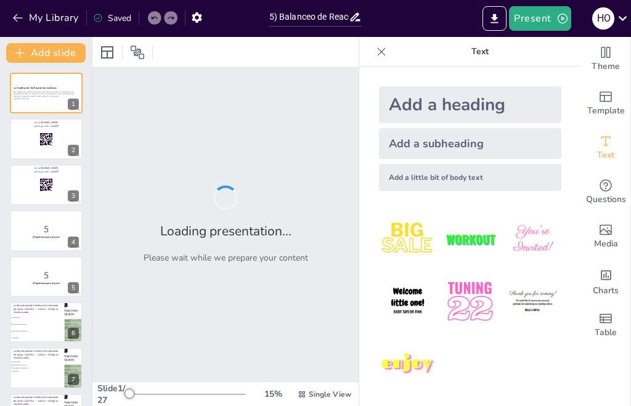
checkbox input "true"
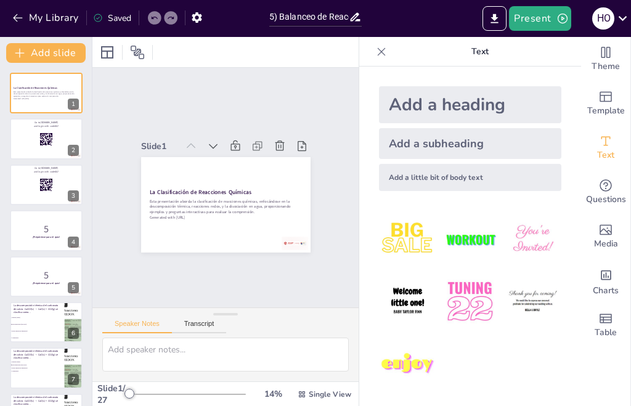
click at [322, 29] on div "5) Balanceo de Reacciones REDOX: Estrategias en Medios Ácido y Básico" at bounding box center [315, 15] width 105 height 31
click at [523, 12] on button "Present" at bounding box center [540, 18] width 62 height 25
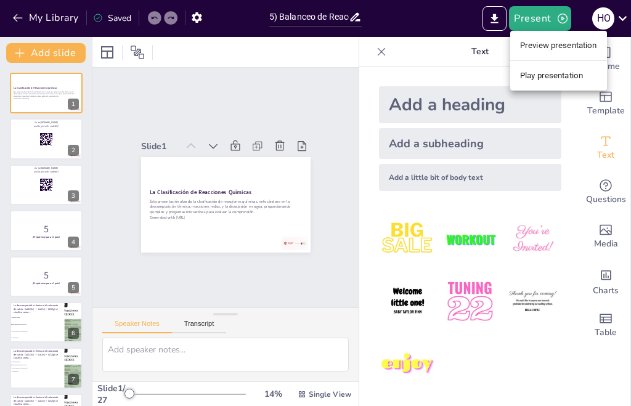
click at [529, 71] on li "Play presentation" at bounding box center [558, 76] width 97 height 20
